Goal: Communication & Community: Share content

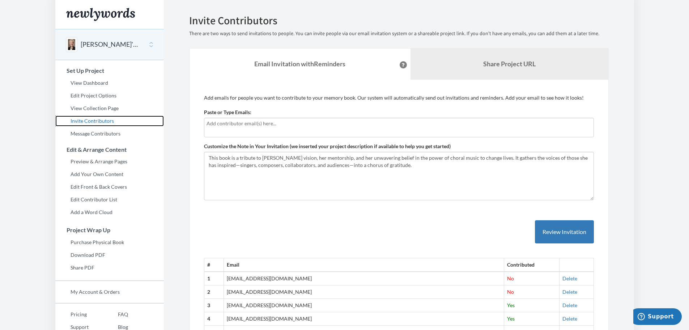
click at [79, 121] on link "Invite Contributors" at bounding box center [109, 120] width 109 height 11
click at [213, 126] on input "text" at bounding box center [399, 123] width 385 height 8
type input "michael.wherrity@kau.se"
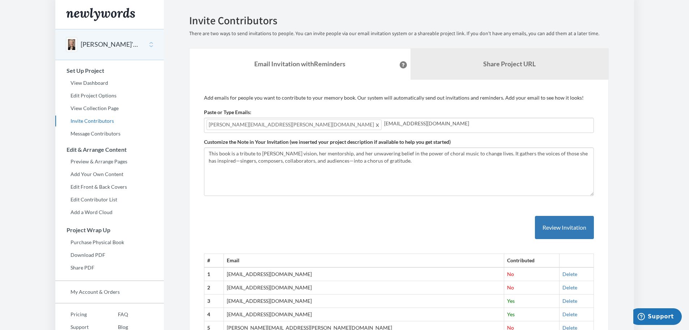
type input "dav_lich@hotmail.com"
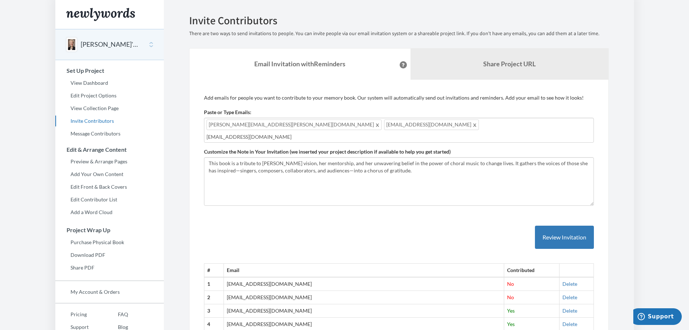
type input "lmasuzzo@verizon.net"
type input "adam.d.latham@gmail.com"
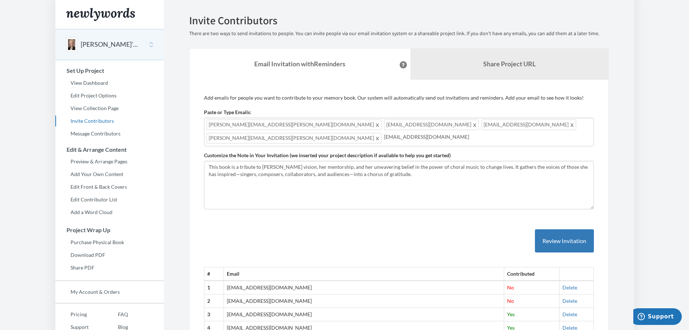
type input "egreenwald@optonline.net"
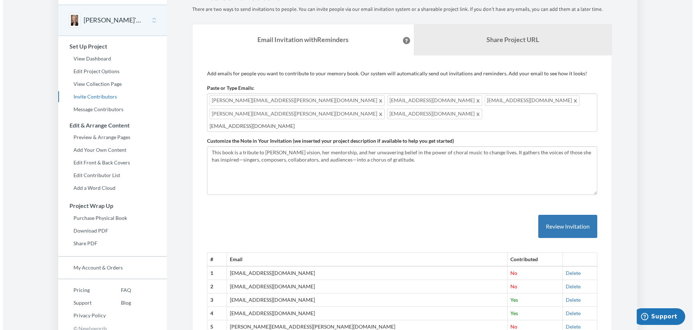
scroll to position [36, 0]
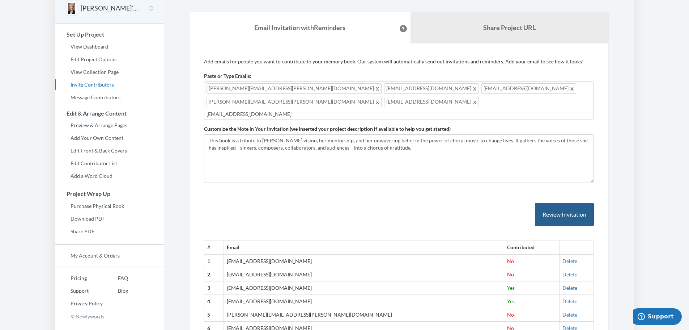
type input "davidcopperman@hotmail.com"
click at [553, 203] on button "Review Invitation" at bounding box center [564, 215] width 59 height 24
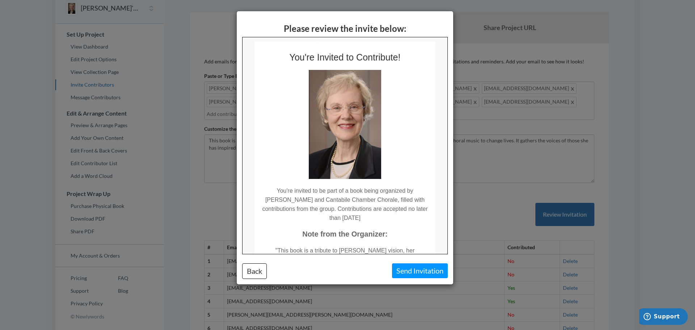
scroll to position [0, 0]
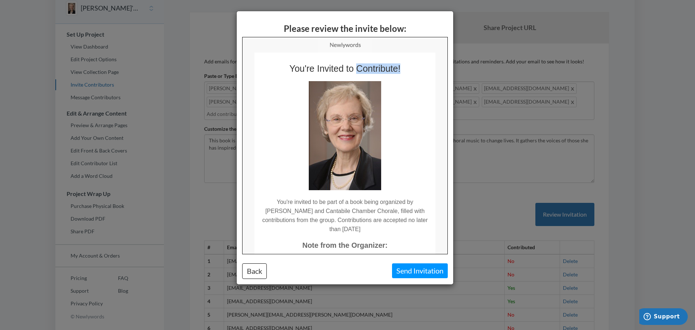
drag, startPoint x: 353, startPoint y: 67, endPoint x: 406, endPoint y: 67, distance: 52.8
click at [406, 67] on td "You're Invited to Contribute!" at bounding box center [344, 62] width 181 height 21
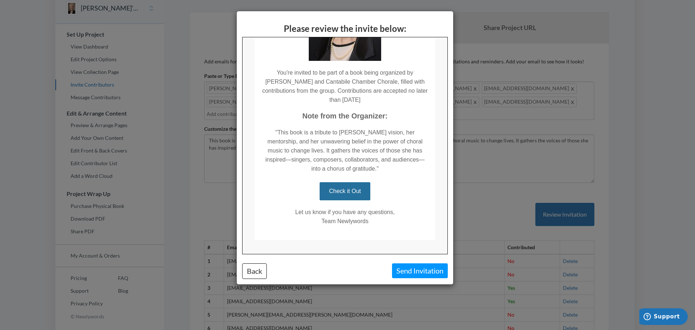
scroll to position [131, 0]
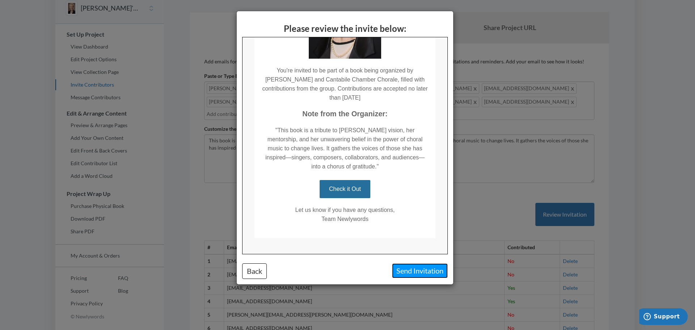
click at [426, 271] on button "Send Invitation" at bounding box center [420, 270] width 56 height 15
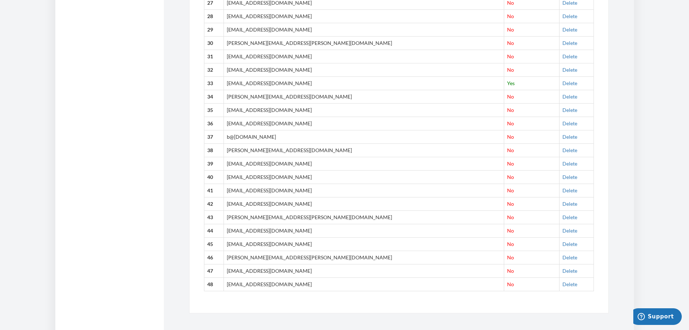
scroll to position [683, 0]
